Goal: Information Seeking & Learning: Find specific fact

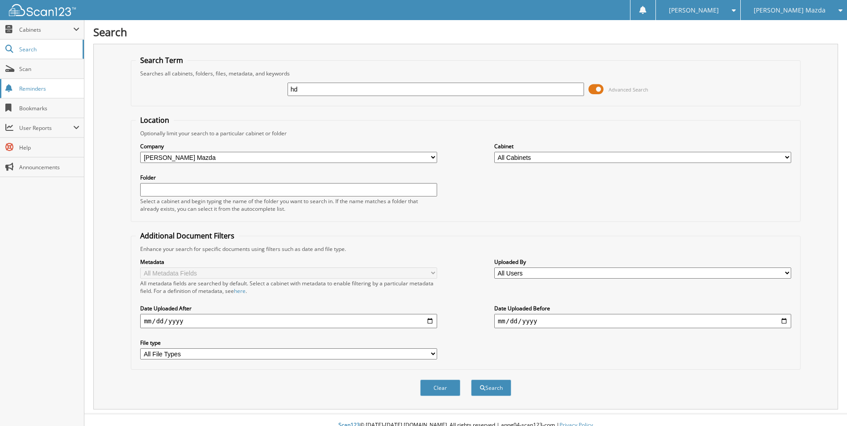
type input "h"
type input "HD009011"
click at [471, 380] on button "Search" at bounding box center [491, 388] width 40 height 17
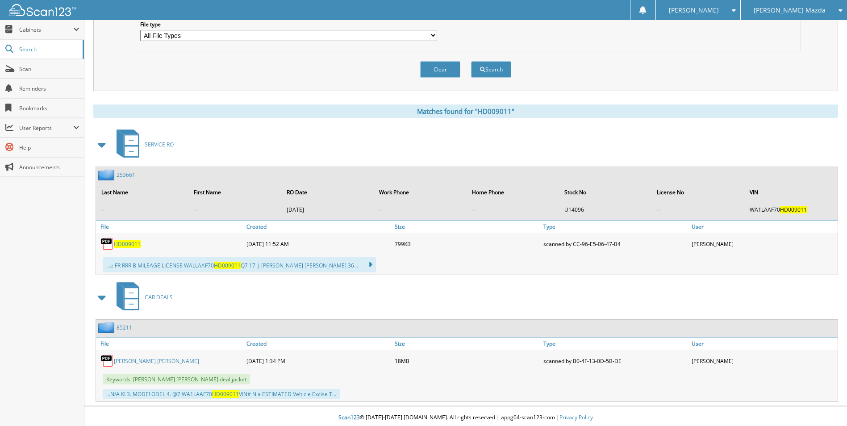
scroll to position [322, 0]
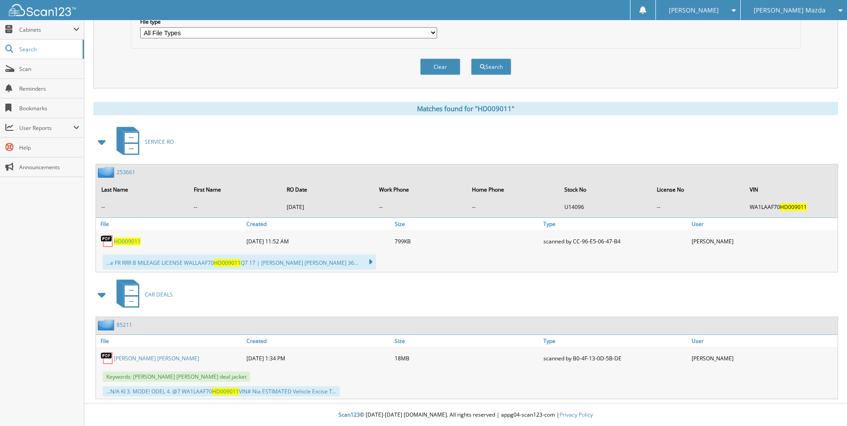
click at [129, 323] on link "85211" at bounding box center [125, 325] width 16 height 8
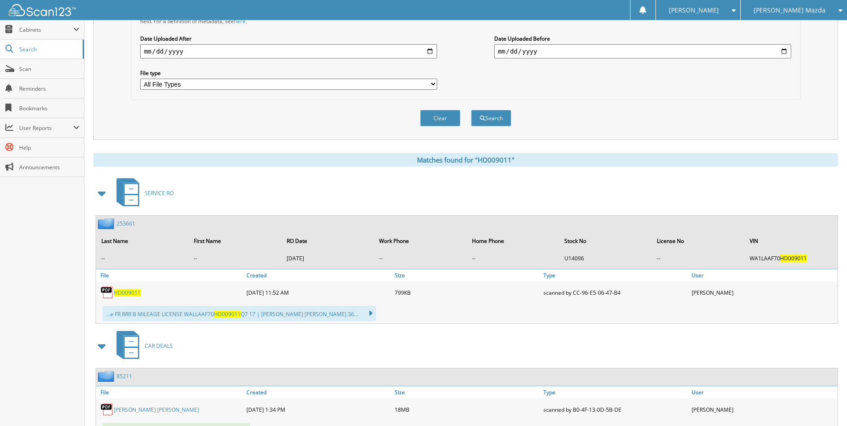
scroll to position [322, 0]
